Goal: Information Seeking & Learning: Find specific fact

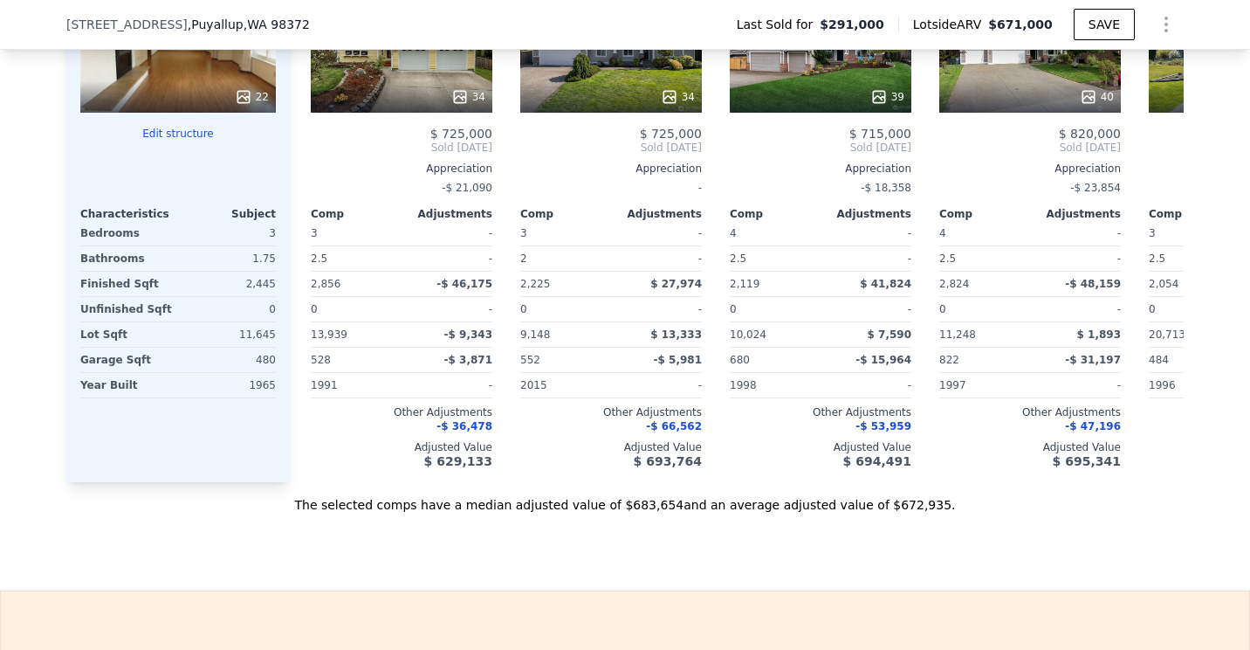
scroll to position [2002, 0]
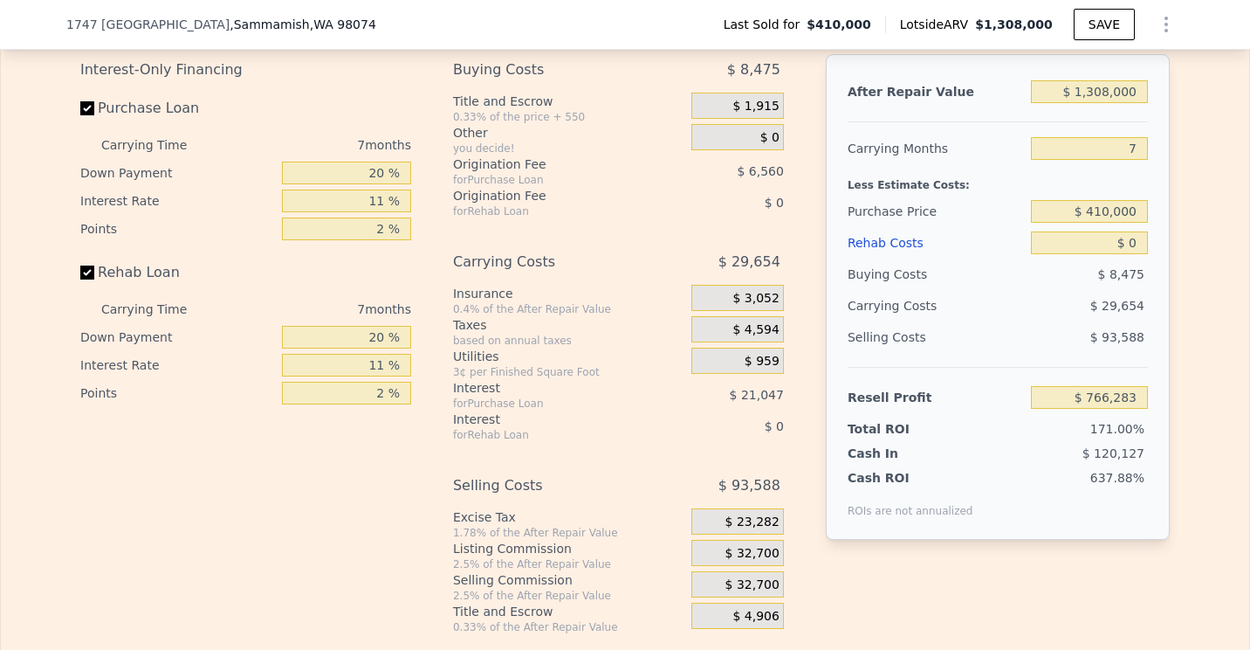
scroll to position [2701, 0]
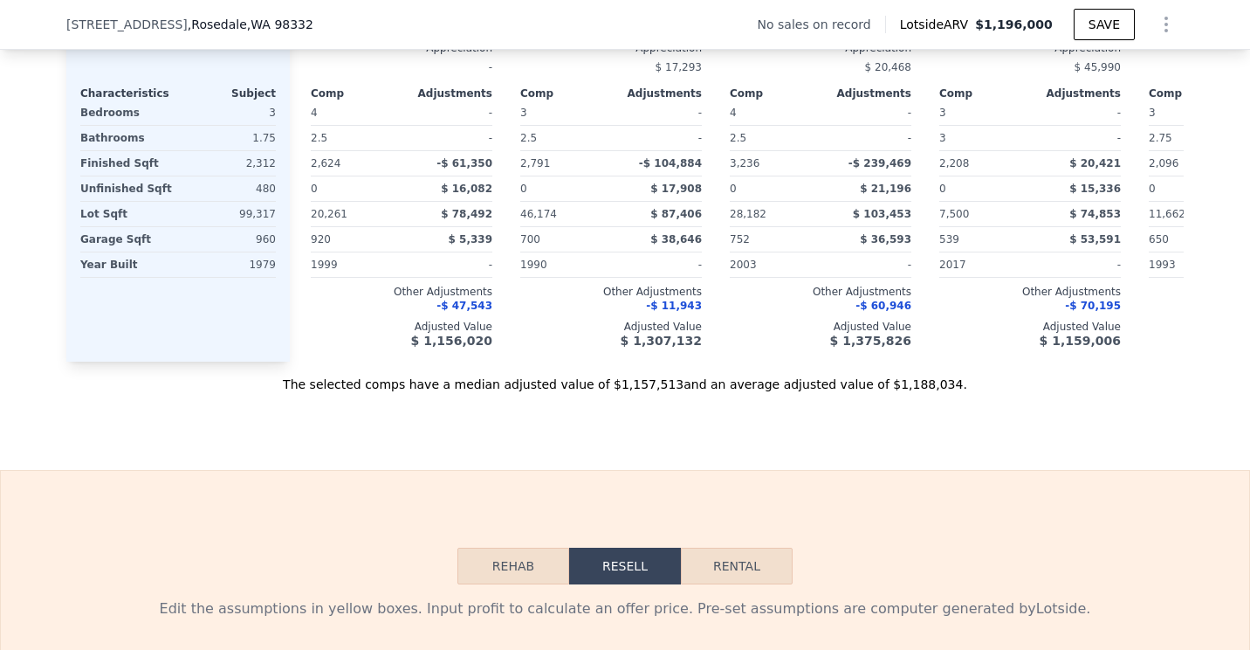
scroll to position [1915, 0]
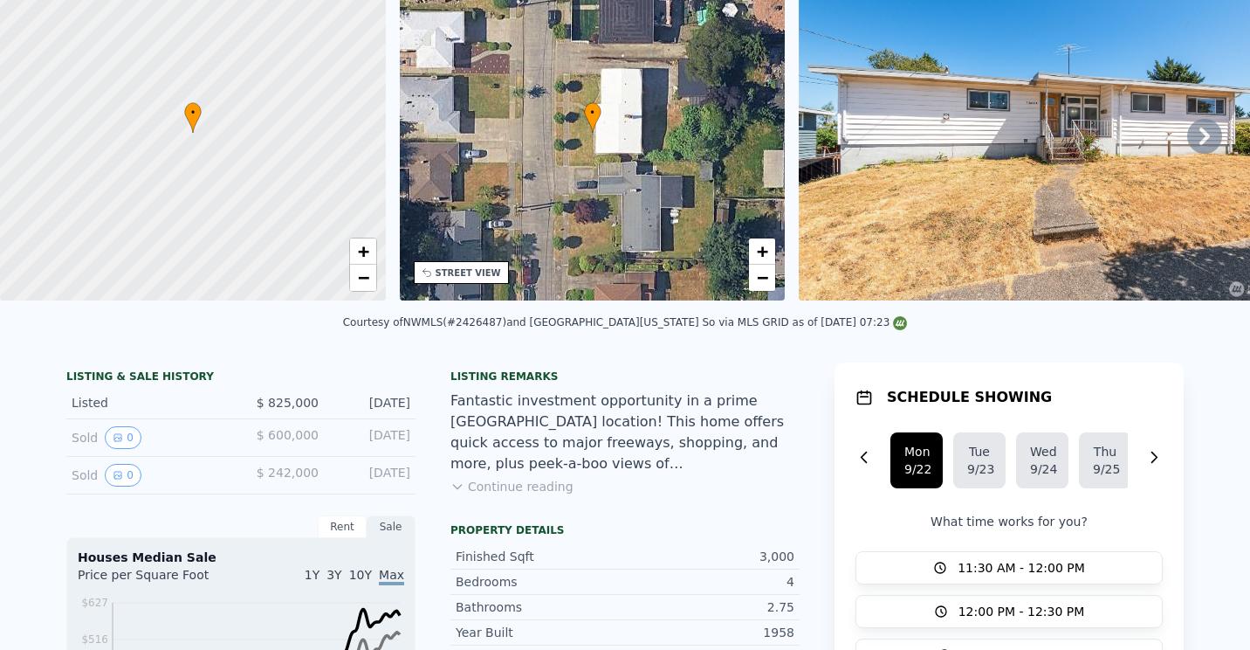
scroll to position [6, 0]
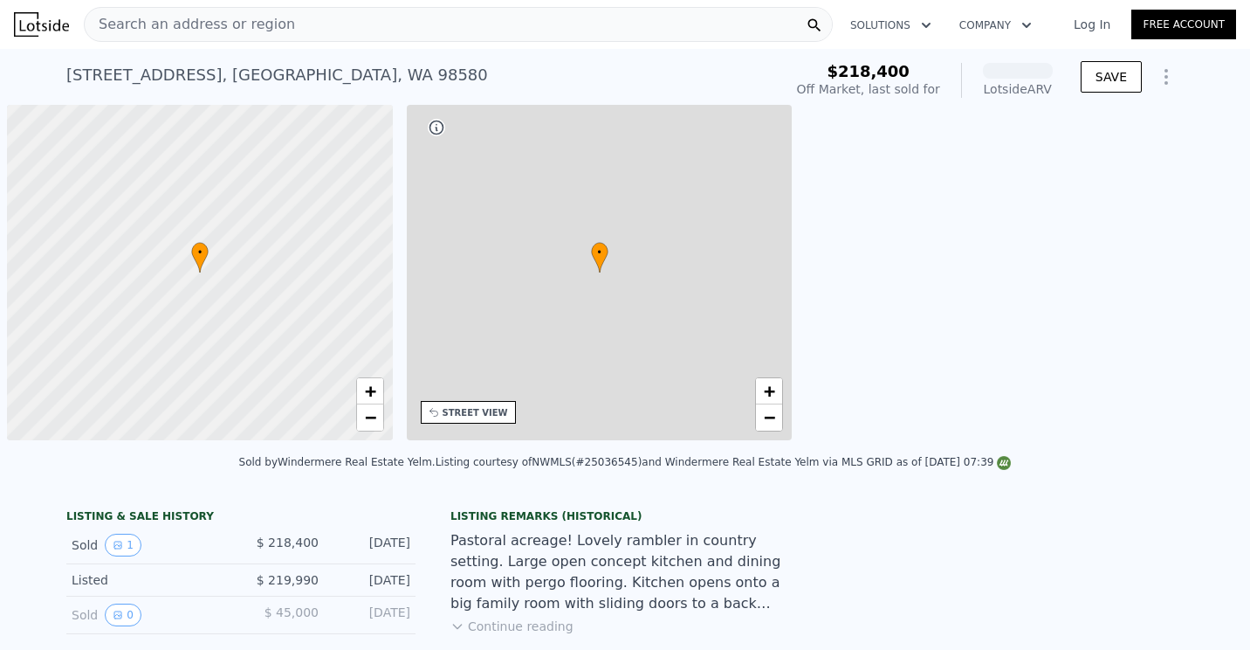
scroll to position [0, 7]
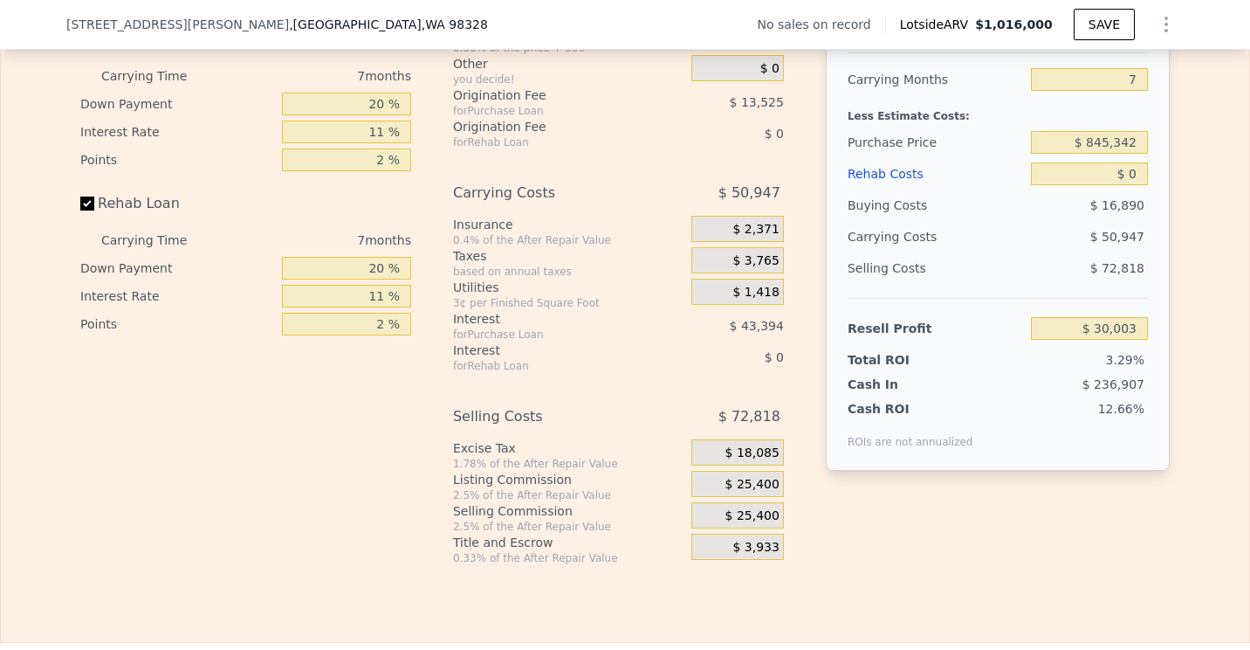
scroll to position [2526, 0]
